Goal: Check status: Check status

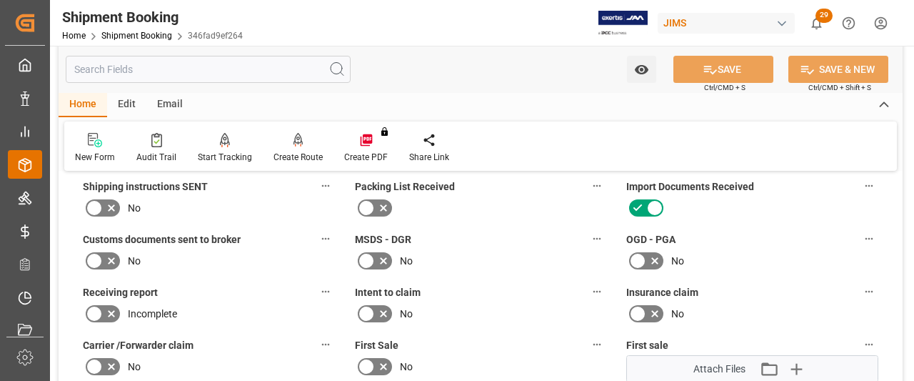
scroll to position [791, 0]
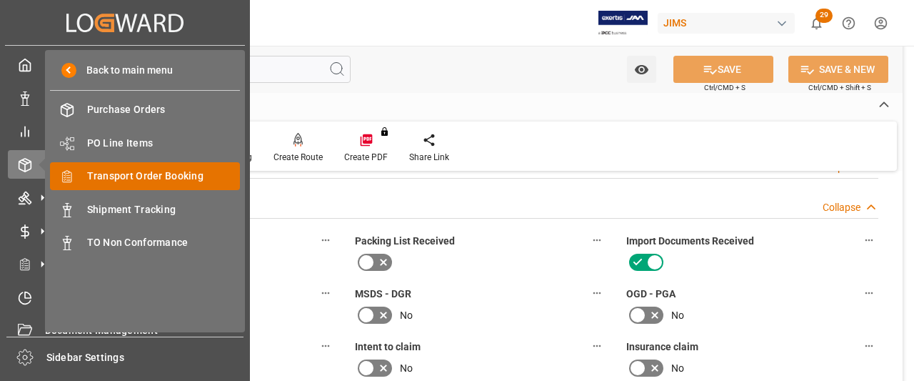
click at [139, 183] on span "Transport Order Booking" at bounding box center [164, 176] width 154 height 15
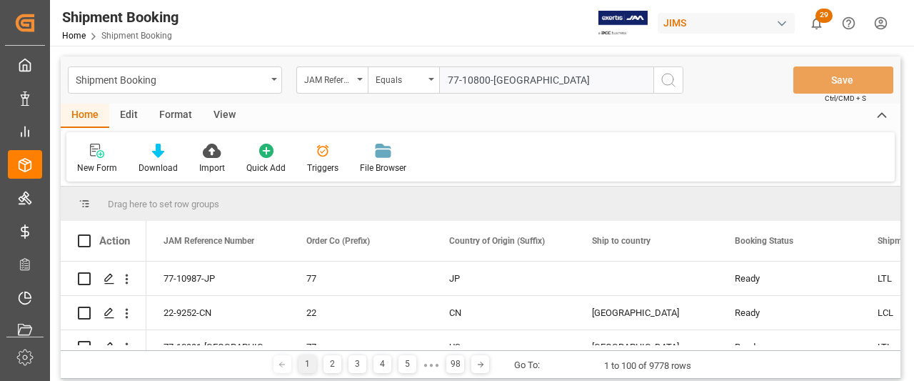
type input "77-10800-[GEOGRAPHIC_DATA]"
click at [676, 76] on icon "search button" at bounding box center [668, 79] width 17 height 17
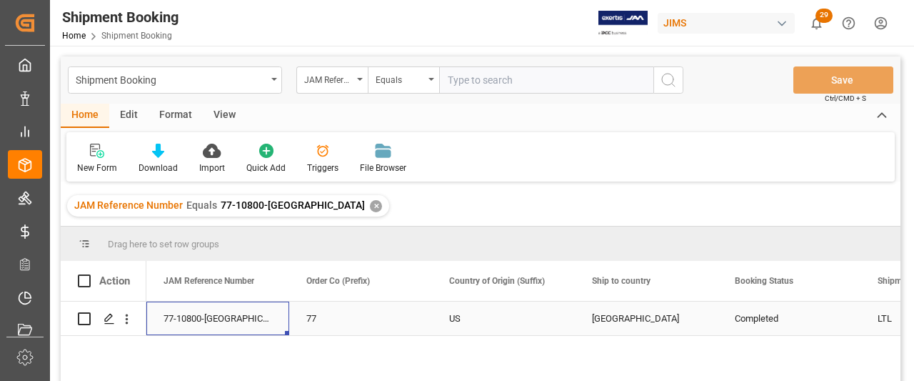
click at [181, 319] on div "77-10800-[GEOGRAPHIC_DATA]" at bounding box center [217, 318] width 143 height 34
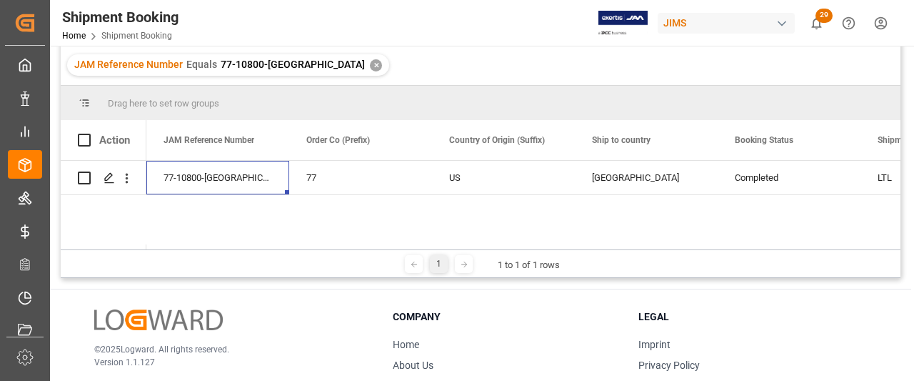
scroll to position [143, 0]
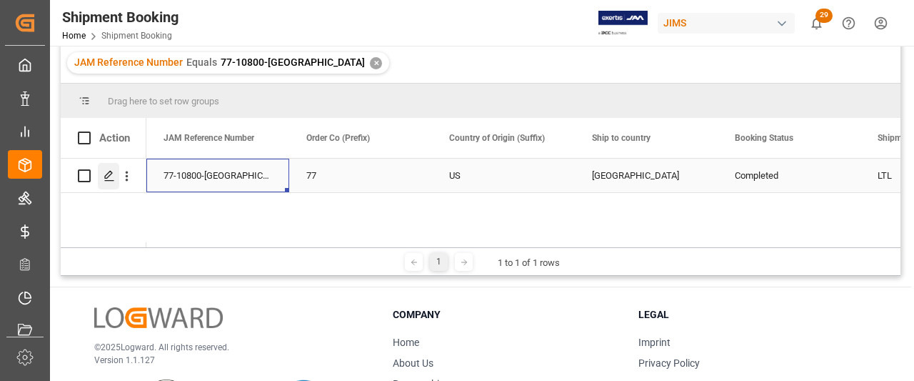
click at [114, 171] on icon "Press SPACE to select this row." at bounding box center [109, 175] width 11 height 11
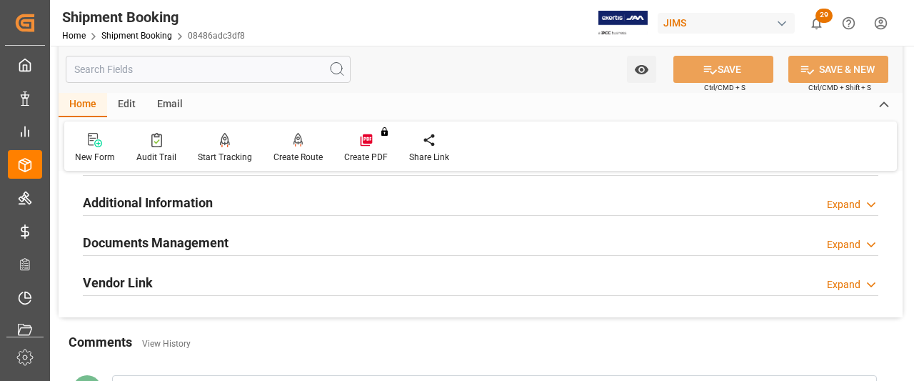
scroll to position [469, 0]
click at [871, 238] on icon at bounding box center [871, 244] width 14 height 15
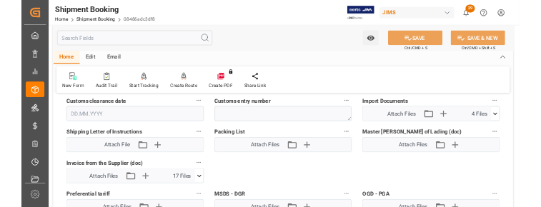
scroll to position [754, 0]
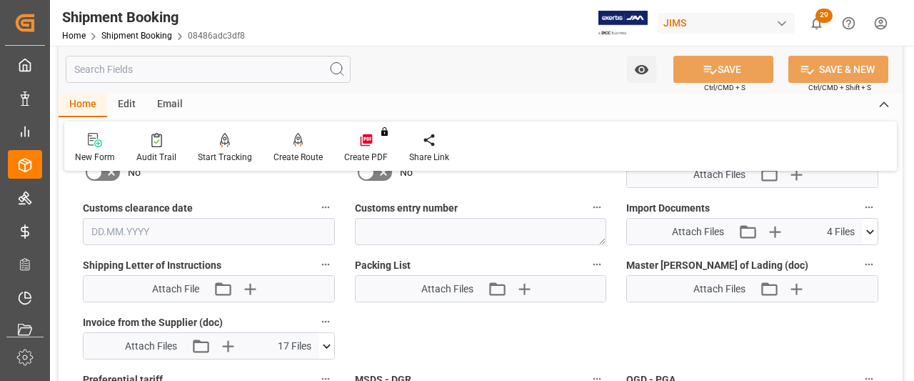
click at [873, 224] on icon at bounding box center [870, 231] width 15 height 15
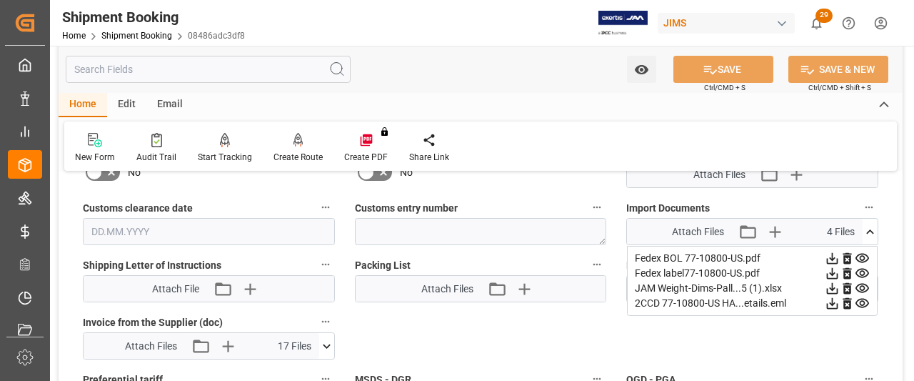
click at [833, 301] on icon at bounding box center [832, 303] width 11 height 11
click at [839, 301] on icon at bounding box center [832, 303] width 15 height 15
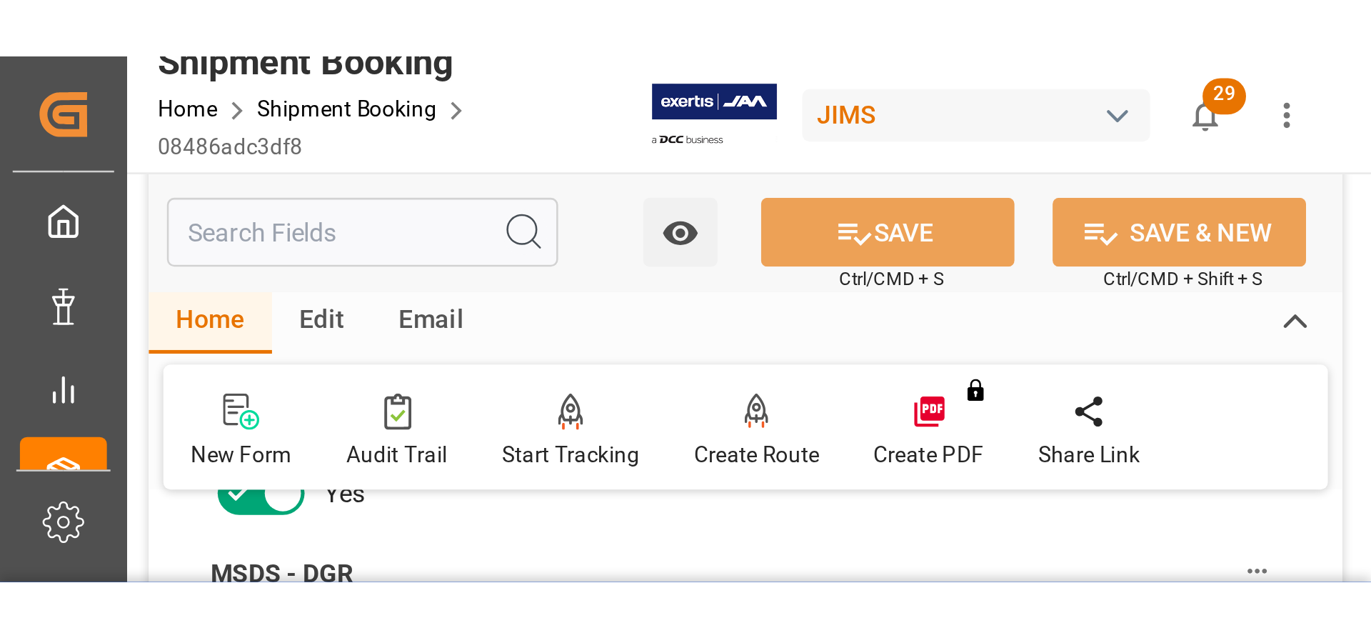
scroll to position [755, 0]
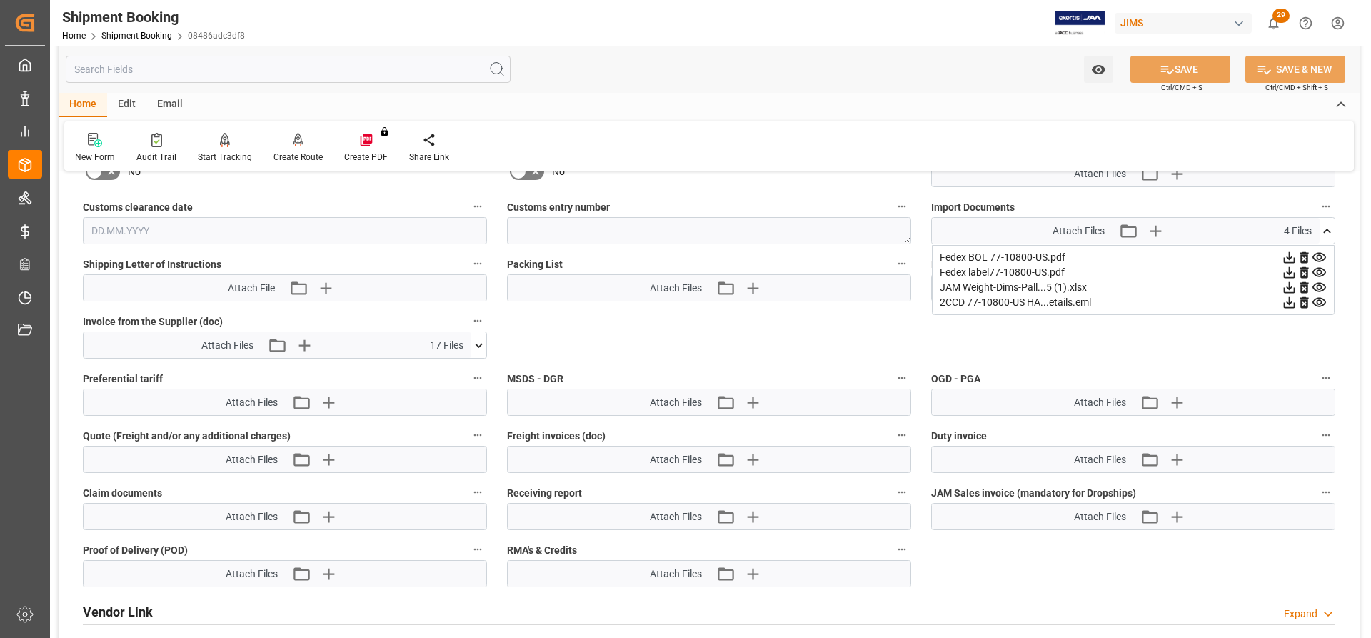
click at [477, 345] on icon at bounding box center [479, 345] width 8 height 4
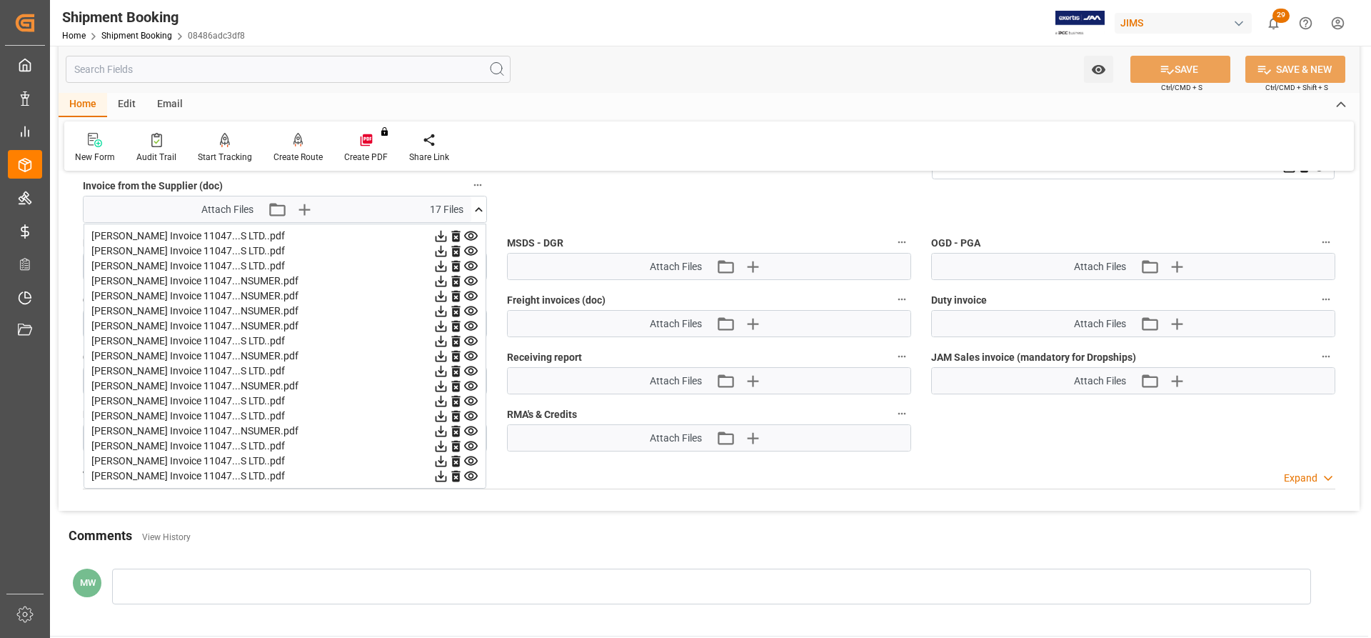
scroll to position [898, 0]
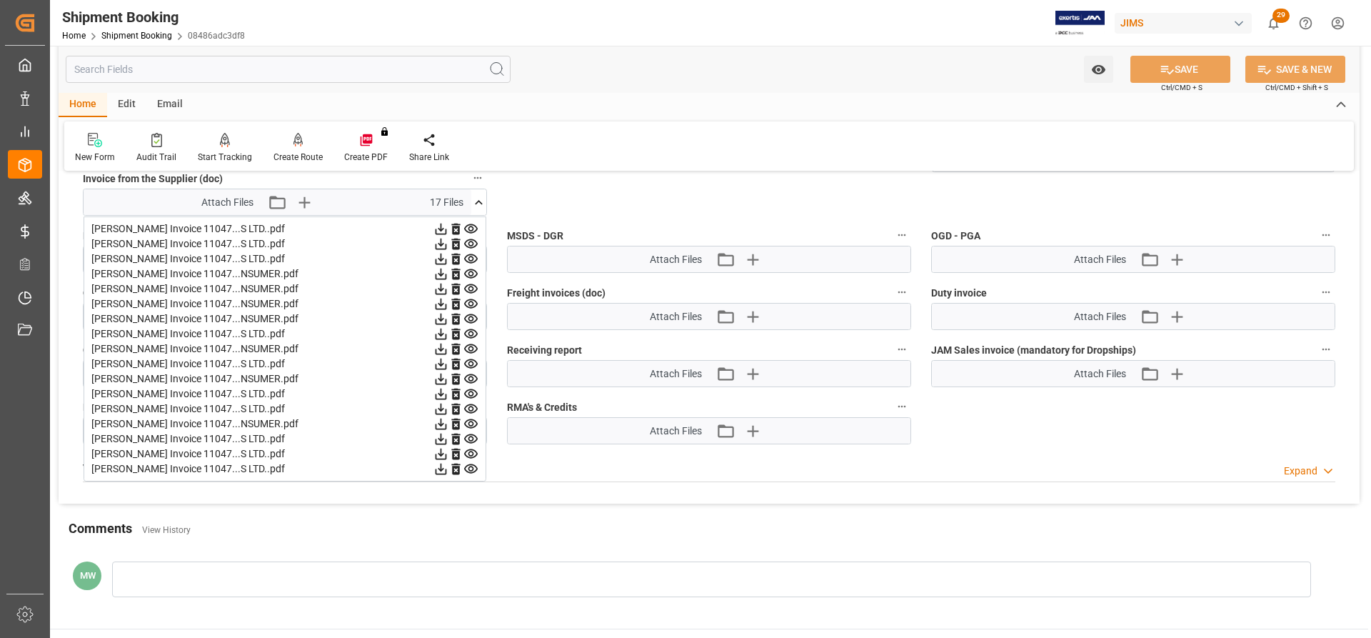
click at [441, 470] on icon at bounding box center [441, 469] width 11 height 11
click at [440, 453] on icon at bounding box center [441, 453] width 15 height 15
click at [441, 439] on icon at bounding box center [441, 439] width 11 height 11
click at [441, 419] on icon at bounding box center [441, 423] width 15 height 15
click at [443, 409] on icon at bounding box center [441, 409] width 11 height 11
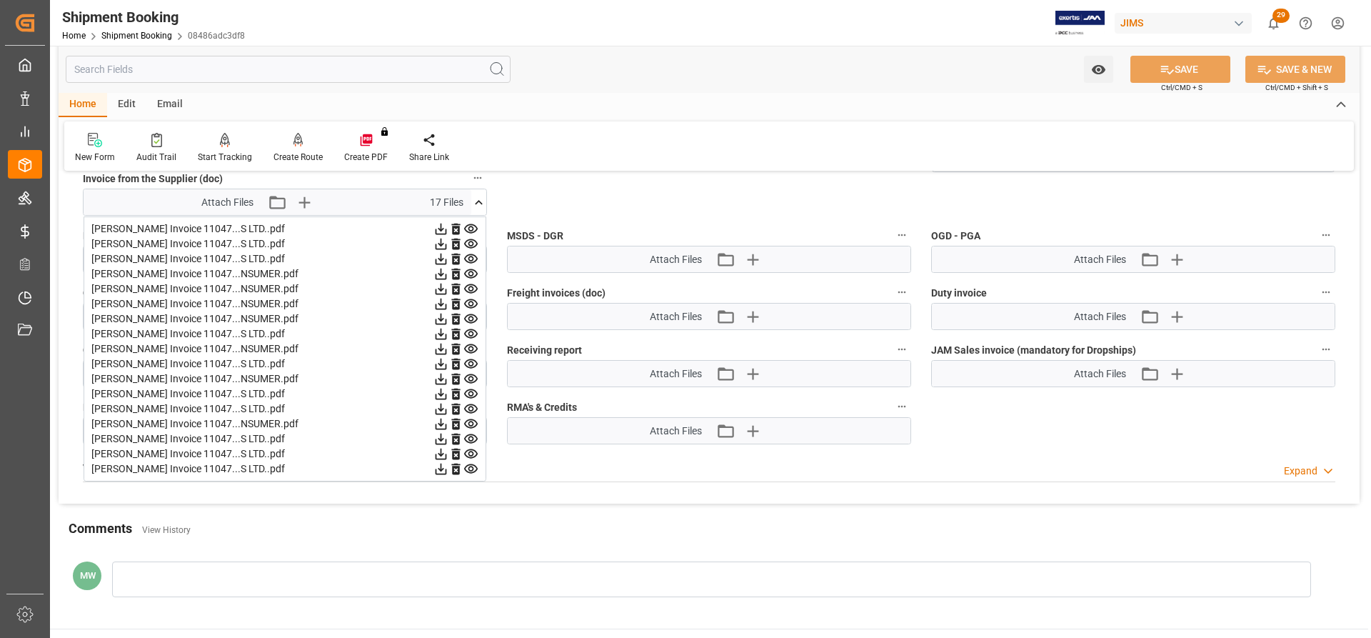
click at [439, 396] on icon at bounding box center [441, 393] width 15 height 15
click at [439, 378] on icon at bounding box center [441, 379] width 11 height 11
click at [439, 363] on icon at bounding box center [441, 364] width 11 height 11
click at [439, 349] on icon at bounding box center [441, 348] width 15 height 15
click at [439, 339] on icon at bounding box center [441, 333] width 15 height 15
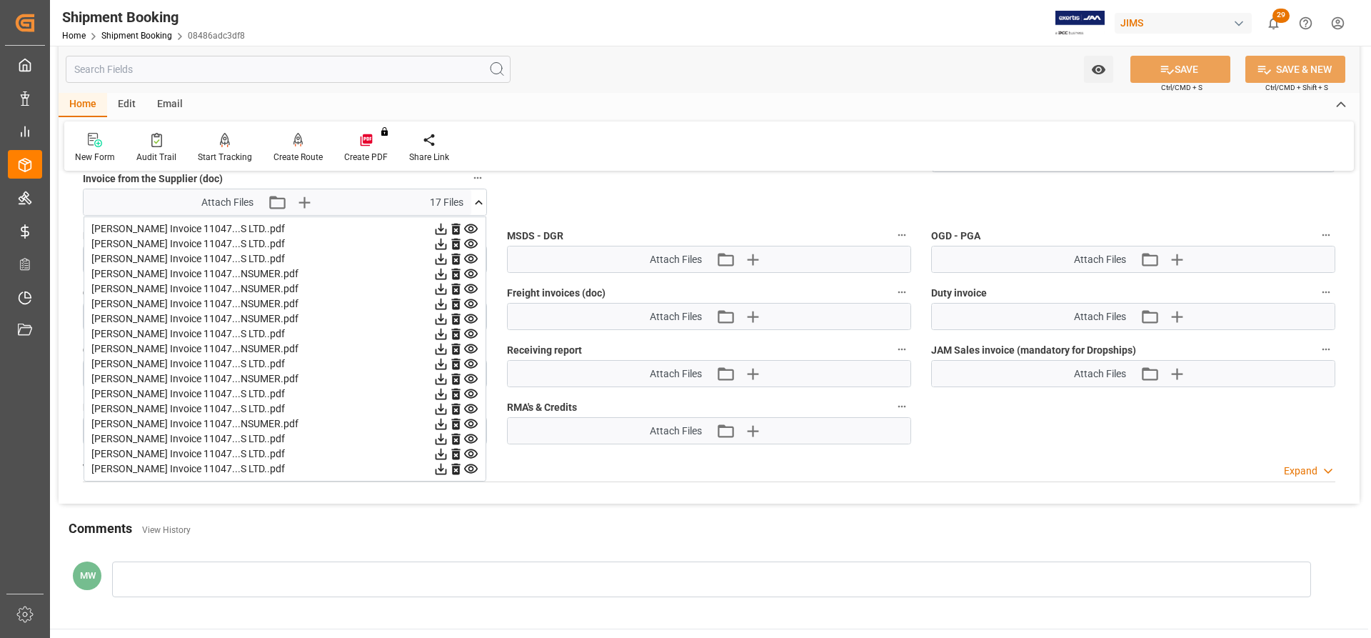
click at [436, 319] on icon at bounding box center [441, 319] width 11 height 11
click at [441, 306] on icon at bounding box center [441, 304] width 11 height 11
click at [437, 290] on icon at bounding box center [441, 288] width 15 height 15
click at [440, 276] on icon at bounding box center [441, 273] width 15 height 15
click at [436, 259] on icon at bounding box center [441, 259] width 11 height 11
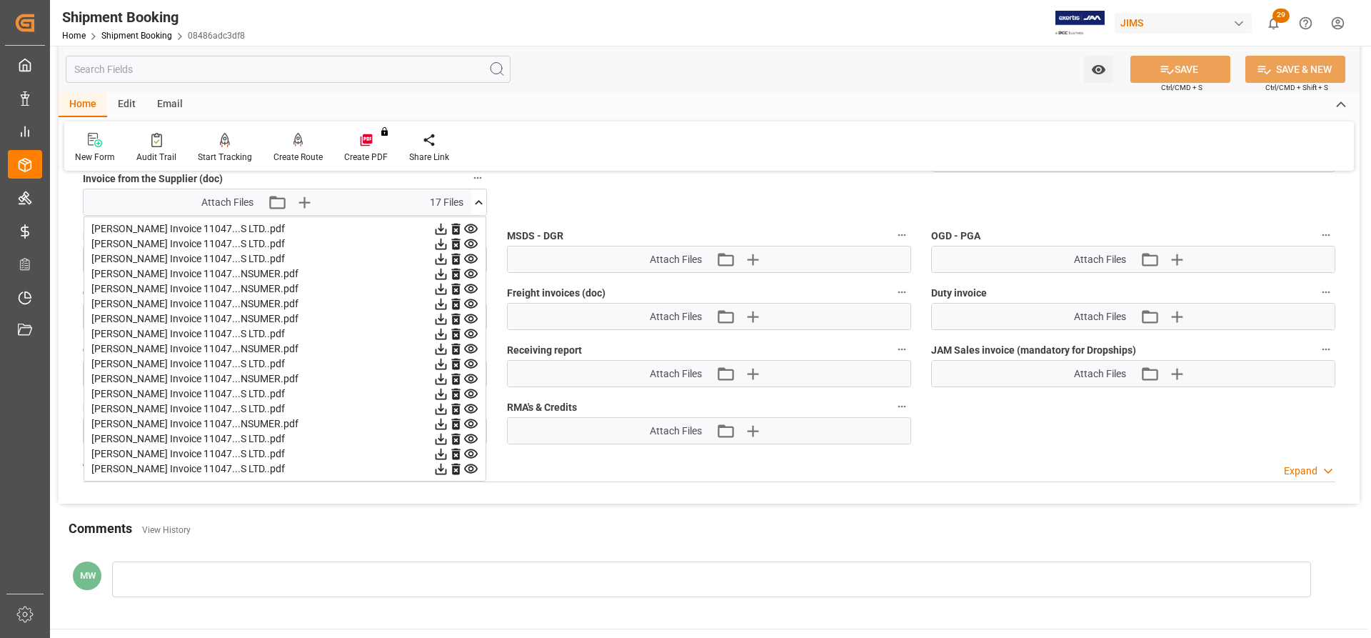
click at [441, 244] on icon at bounding box center [441, 244] width 11 height 11
click at [441, 230] on icon at bounding box center [441, 229] width 11 height 11
